Goal: Navigation & Orientation: Find specific page/section

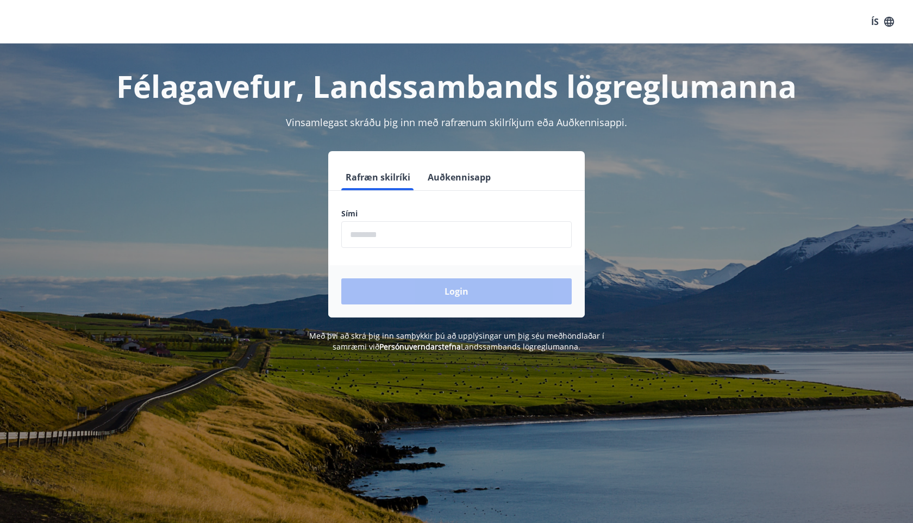
click at [380, 242] on input "phone" at bounding box center [456, 234] width 230 height 27
type input "********"
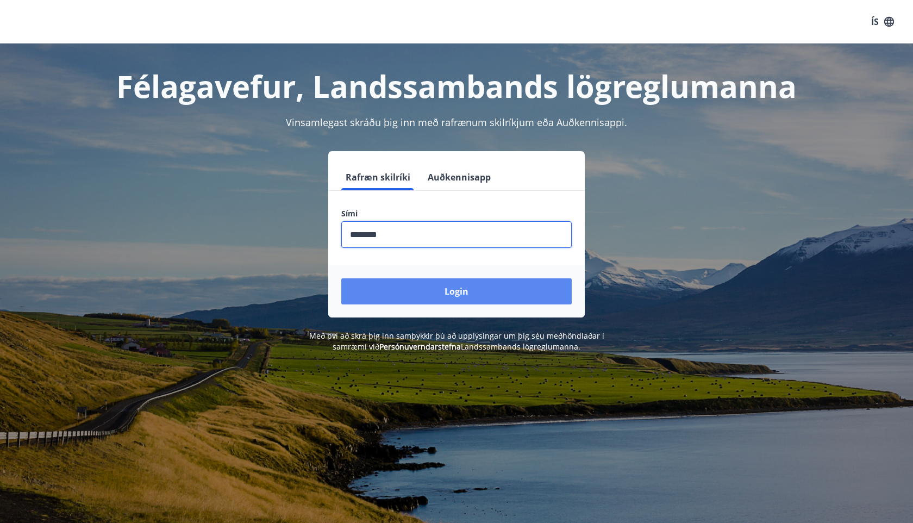
click at [398, 304] on button "Login" at bounding box center [456, 291] width 230 height 26
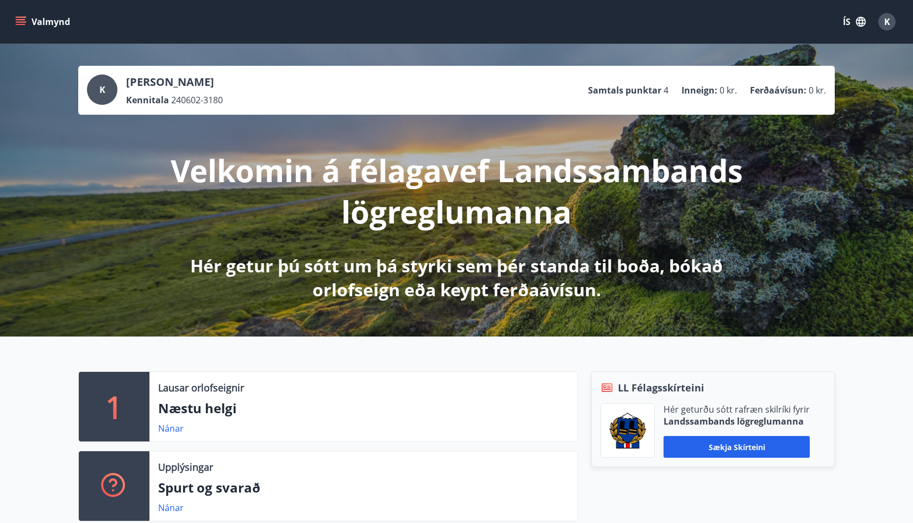
click at [42, 23] on button "Valmynd" at bounding box center [43, 22] width 61 height 20
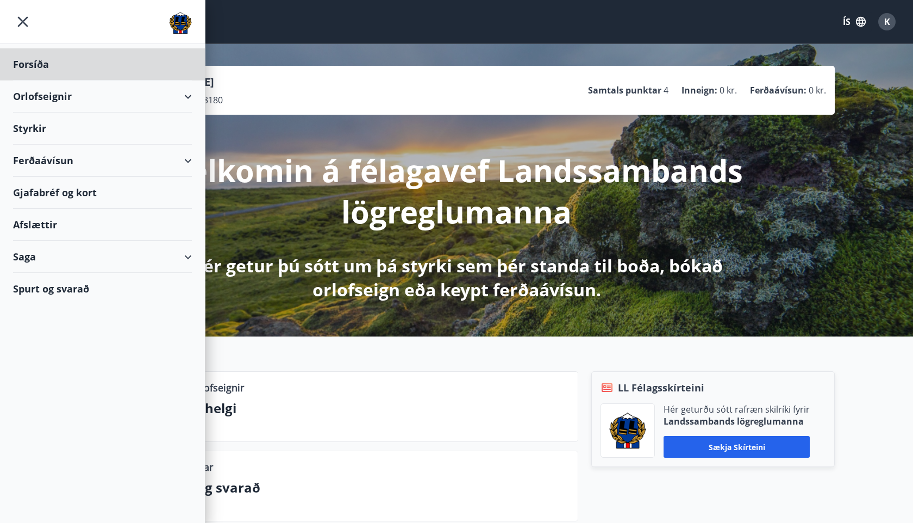
click at [43, 133] on div "Styrkir" at bounding box center [102, 129] width 179 height 32
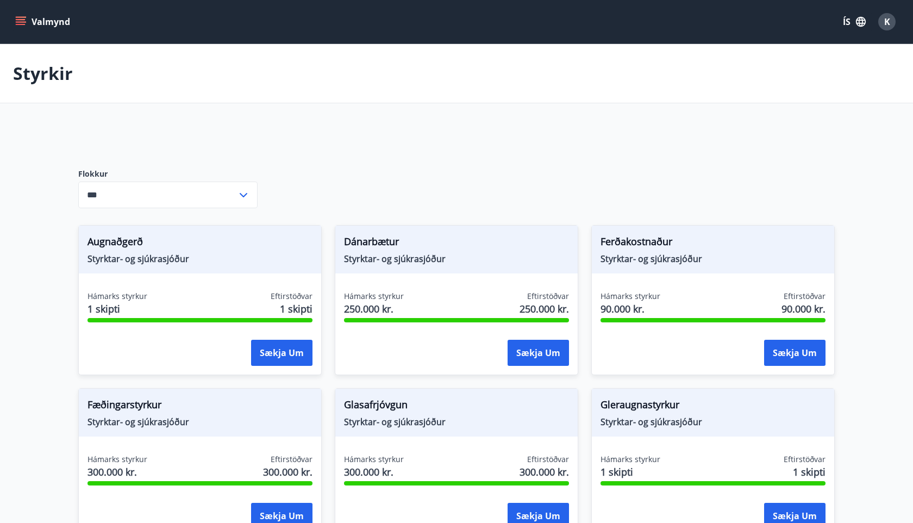
type input "***"
click at [31, 13] on button "Valmynd" at bounding box center [43, 22] width 61 height 20
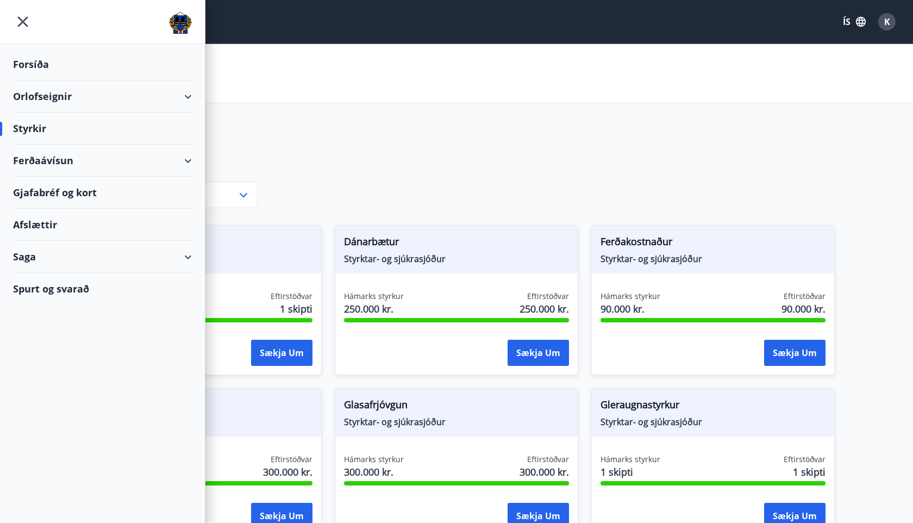
click at [60, 172] on div "Ferðaávísun" at bounding box center [102, 161] width 179 height 32
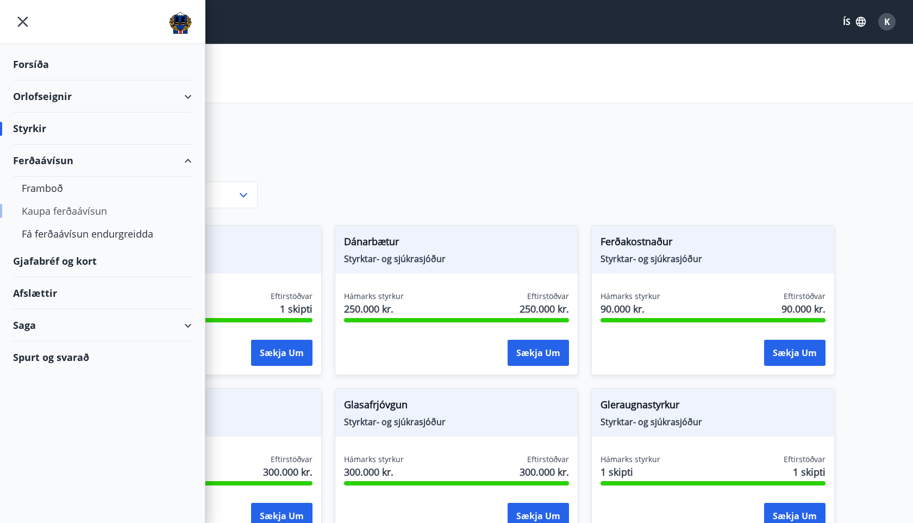
click at [60, 211] on div "Kaupa ferðaávísun" at bounding box center [102, 210] width 161 height 23
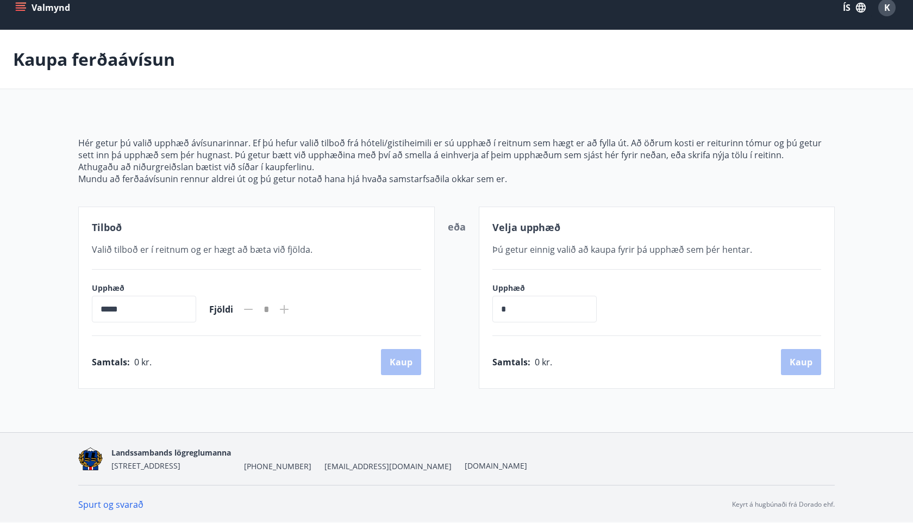
scroll to position [6, 0]
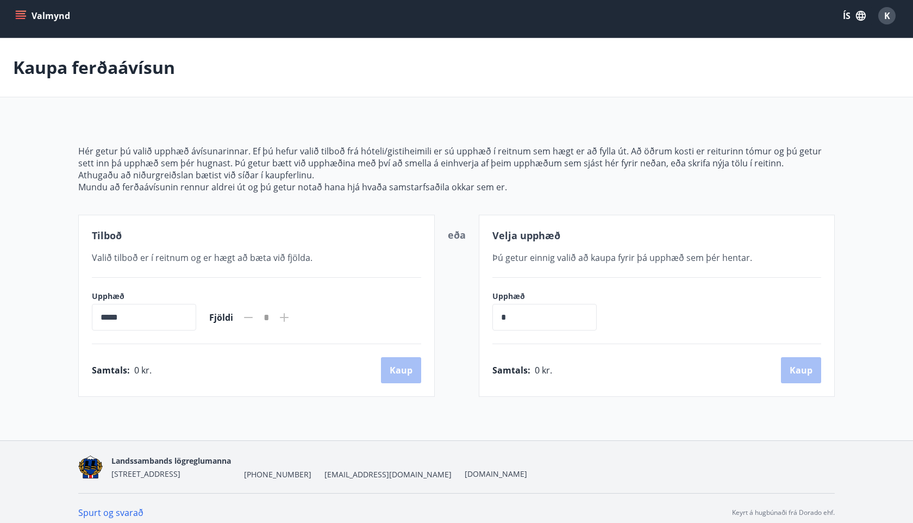
click at [53, 18] on button "Valmynd" at bounding box center [43, 16] width 61 height 20
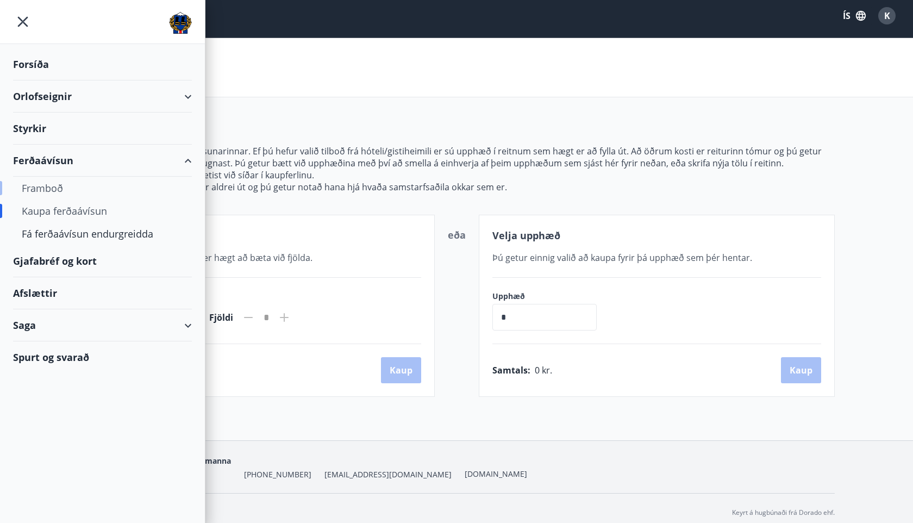
click at [49, 195] on div "Framboð" at bounding box center [102, 188] width 161 height 23
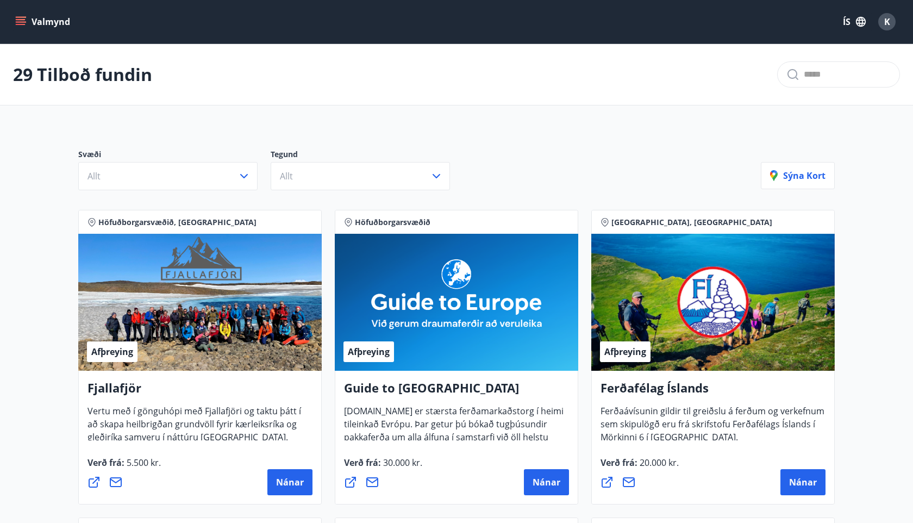
click at [32, 11] on div "Valmynd ÍS K" at bounding box center [456, 22] width 887 height 26
click at [30, 24] on button "Valmynd" at bounding box center [43, 22] width 61 height 20
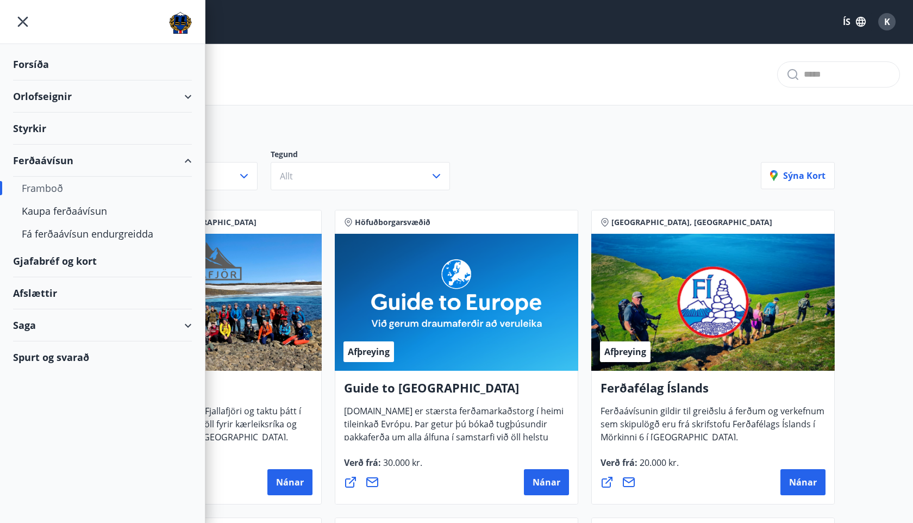
click at [59, 298] on div "Afslættir" at bounding box center [102, 293] width 179 height 32
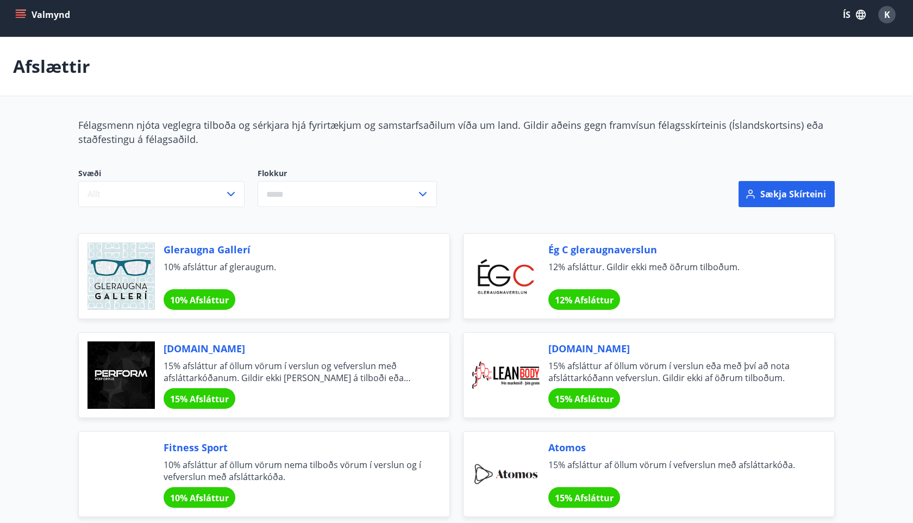
scroll to position [13, 0]
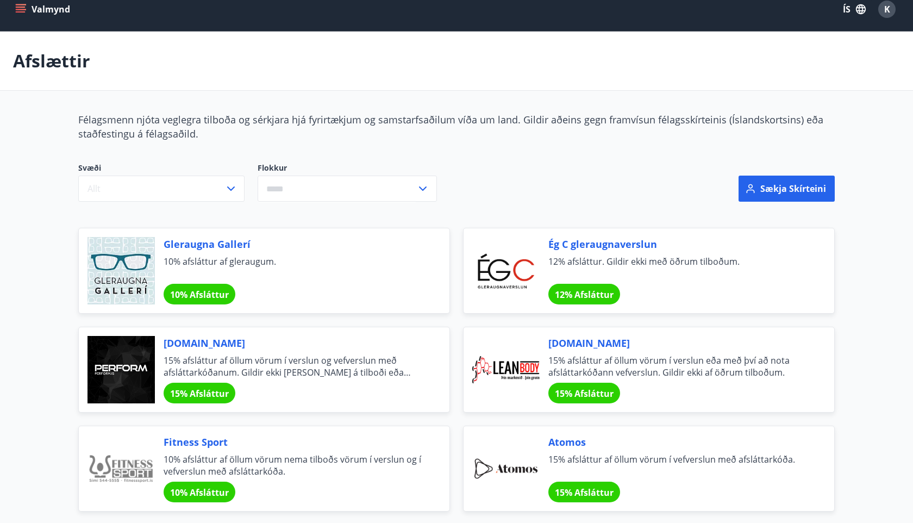
click at [29, 19] on div "Valmynd ÍS K" at bounding box center [456, 9] width 887 height 26
click at [42, 15] on button "Valmynd" at bounding box center [43, 9] width 61 height 20
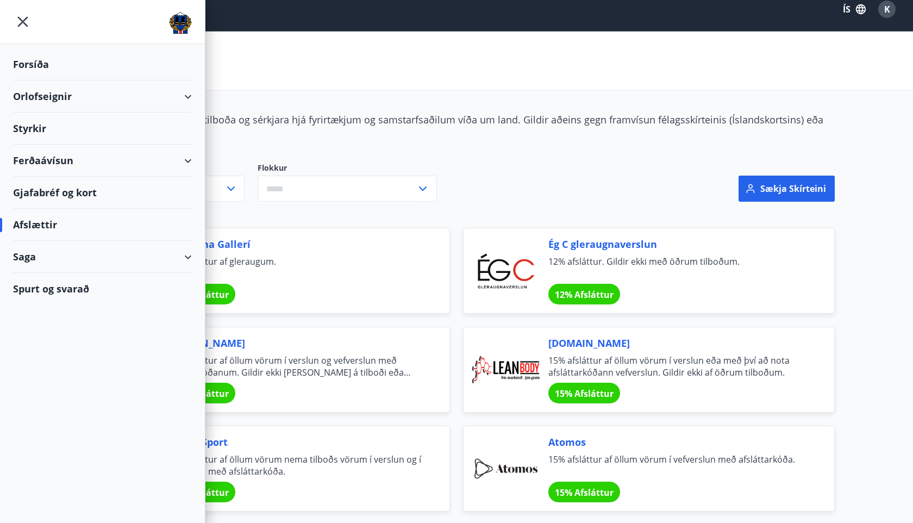
click at [24, 223] on div "Afslættir" at bounding box center [102, 225] width 179 height 32
click at [64, 201] on div "Gjafabréf og kort" at bounding box center [102, 193] width 179 height 32
